Goal: Check status: Check status

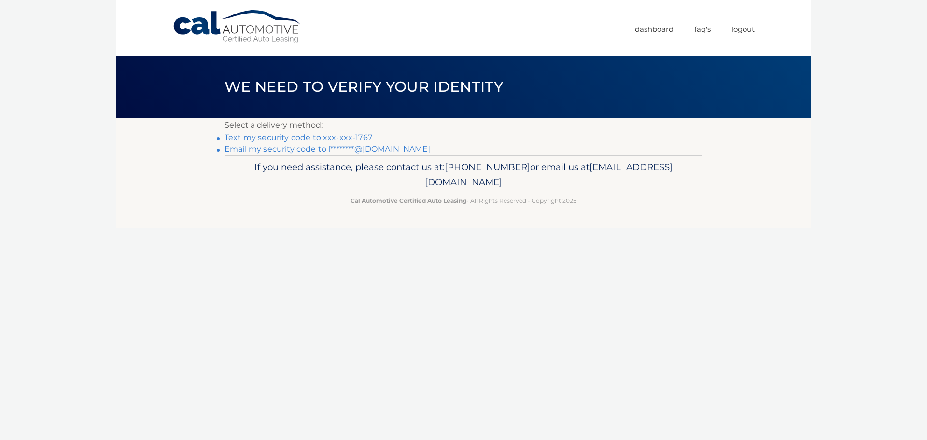
click at [268, 151] on link "Email my security code to l********@gmail.com" at bounding box center [328, 148] width 206 height 9
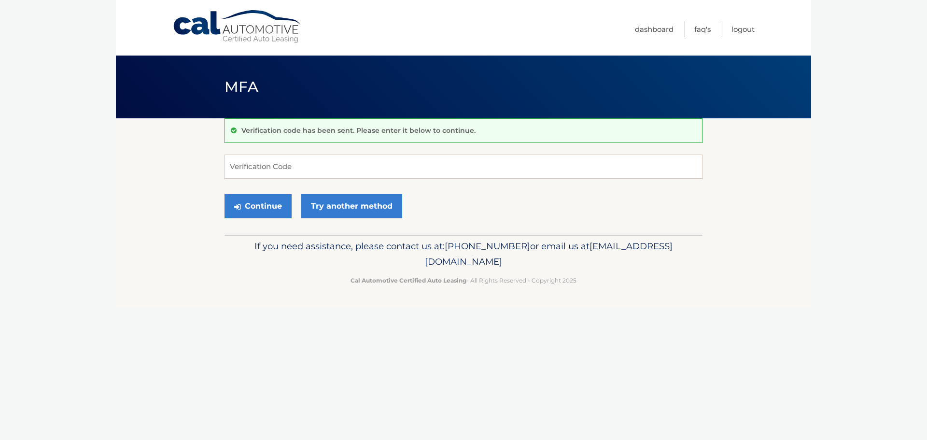
click at [45, 105] on body "Cal Automotive Menu Dashboard FAQ's Logout MFA" at bounding box center [463, 220] width 927 height 440
click at [269, 163] on input "Verification Code" at bounding box center [464, 167] width 478 height 24
type input "777501"
click at [248, 211] on button "Continue" at bounding box center [258, 206] width 67 height 24
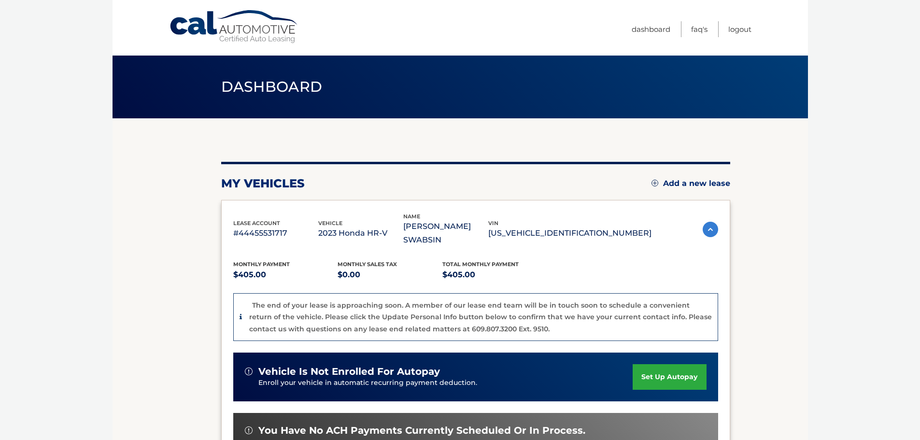
click at [270, 28] on link "Cal Automotive" at bounding box center [234, 27] width 130 height 34
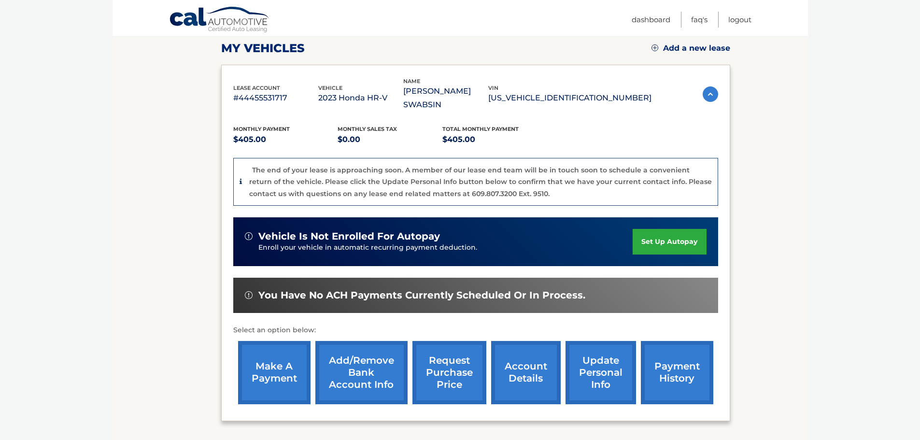
scroll to position [193, 0]
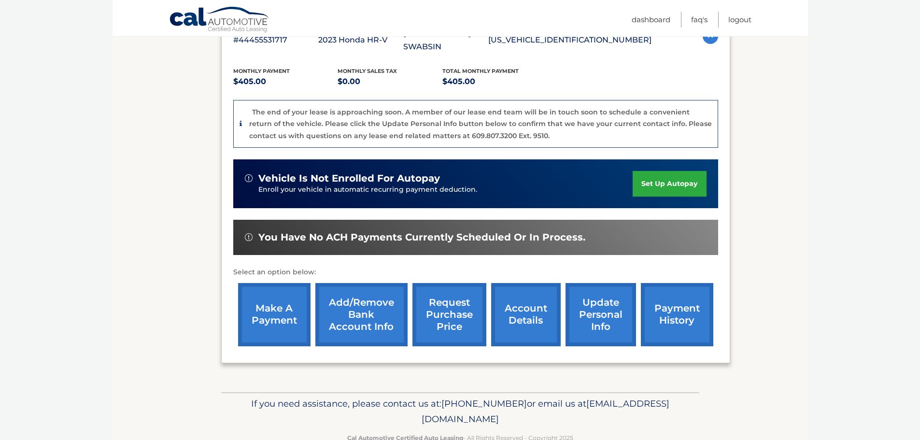
click at [521, 299] on link "account details" at bounding box center [526, 314] width 70 height 63
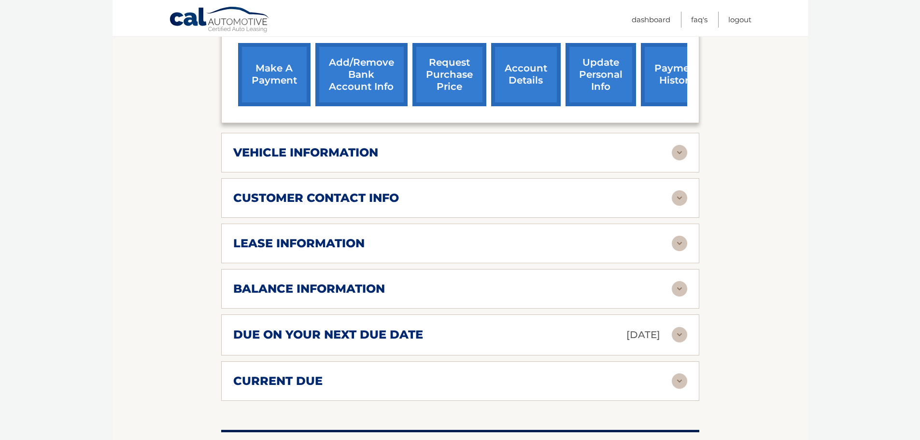
scroll to position [435, 0]
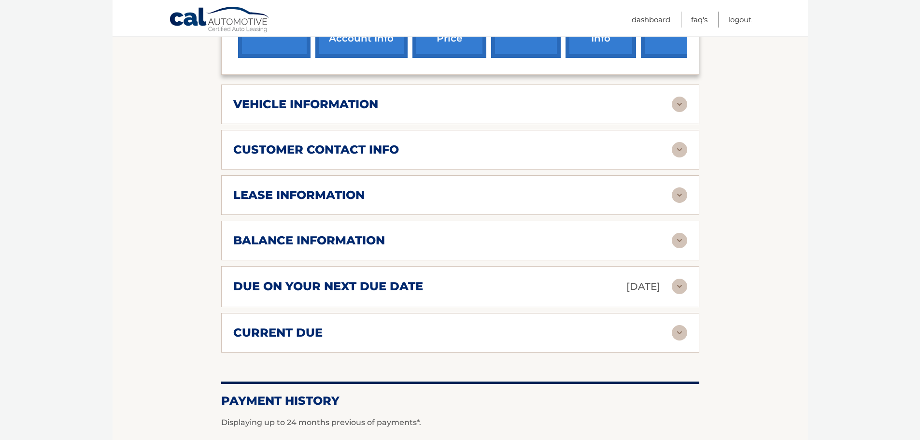
click at [327, 287] on h2 "due on your next due date" at bounding box center [328, 286] width 190 height 14
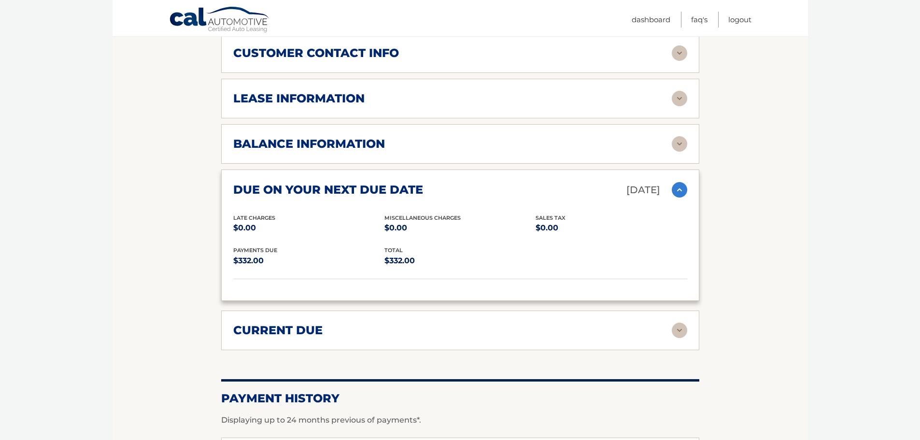
scroll to position [483, 0]
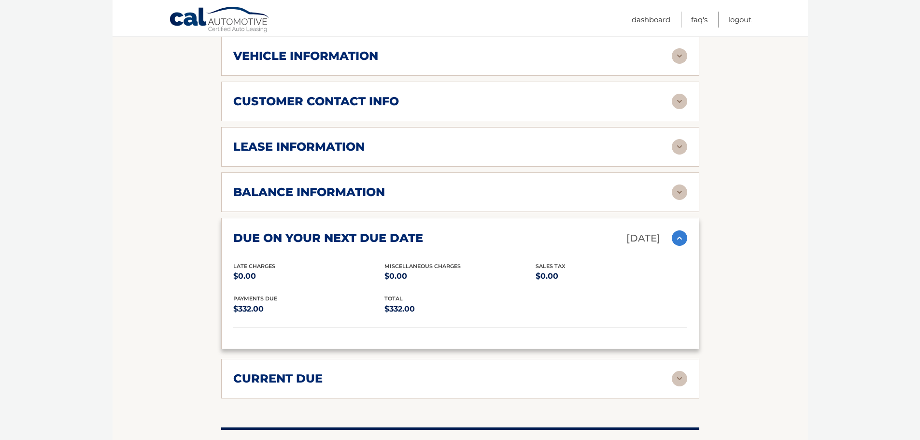
click at [344, 101] on h2 "customer contact info" at bounding box center [316, 101] width 166 height 14
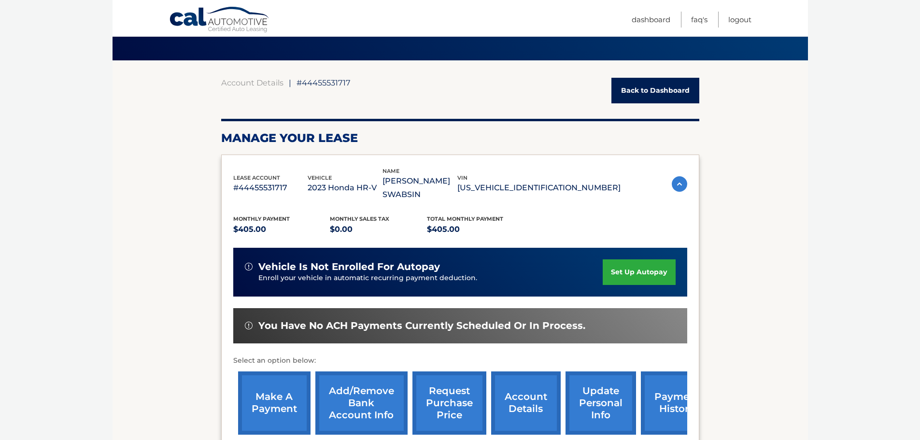
scroll to position [0, 0]
